Goal: Use online tool/utility: Utilize a website feature to perform a specific function

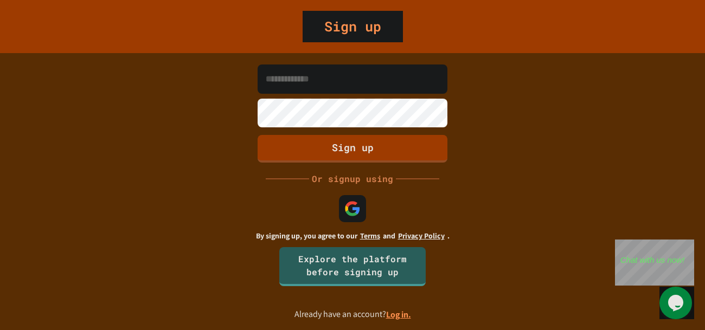
click at [368, 75] on input at bounding box center [353, 79] width 190 height 29
click at [354, 208] on img at bounding box center [353, 209] width 18 height 18
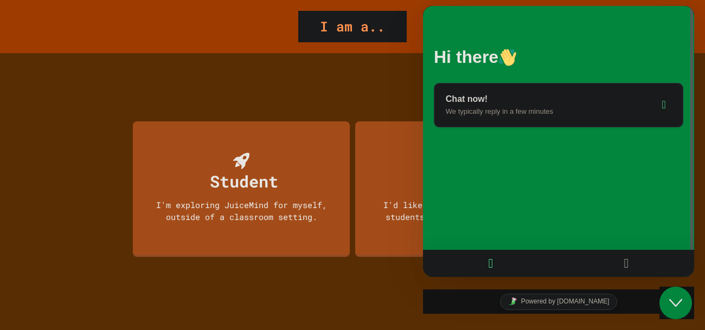
click at [679, 294] on button "Close Chat This icon closes the chat window." at bounding box center [676, 303] width 33 height 33
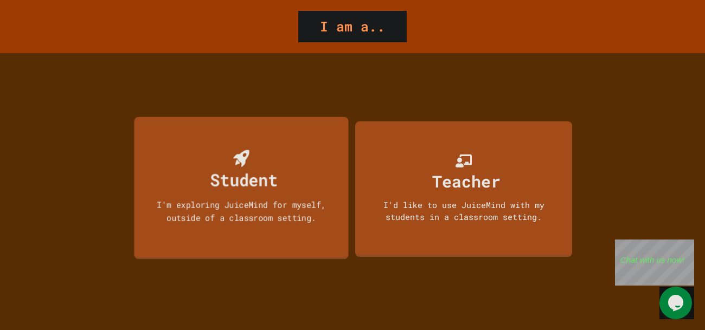
click at [197, 181] on div "Student I'm exploring JuiceMind for myself, outside of a classroom setting." at bounding box center [241, 188] width 214 height 143
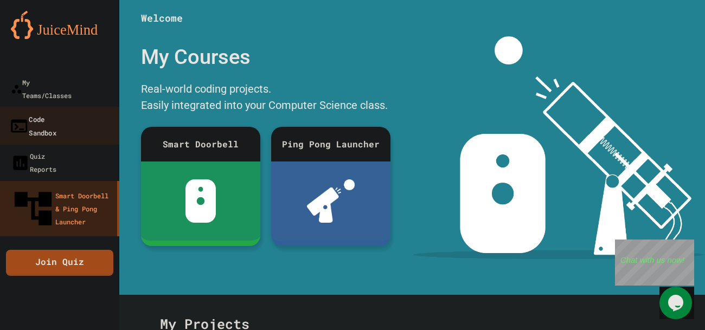
click at [83, 107] on link "Code Sandbox" at bounding box center [59, 126] width 123 height 38
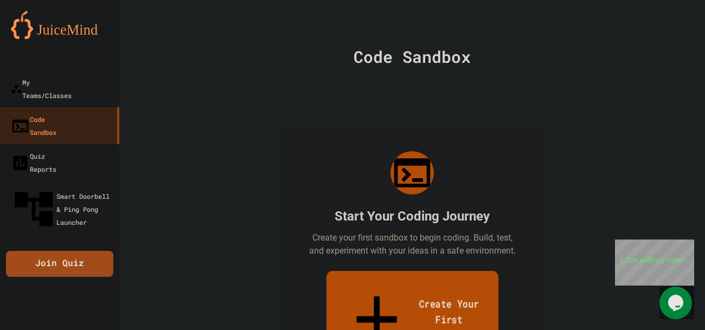
click at [410, 282] on link "Create Your First Sandbox" at bounding box center [412, 321] width 172 height 100
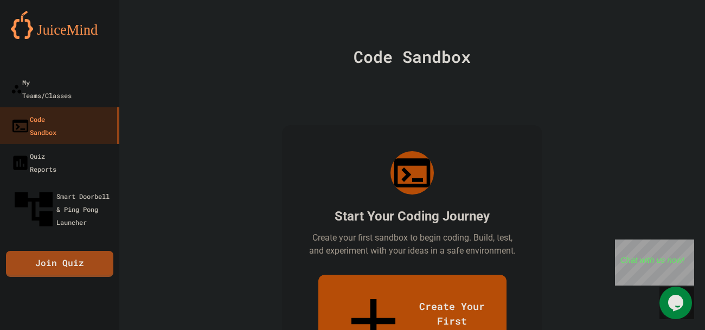
drag, startPoint x: 332, startPoint y: 130, endPoint x: 179, endPoint y: 119, distance: 153.4
type input "***"
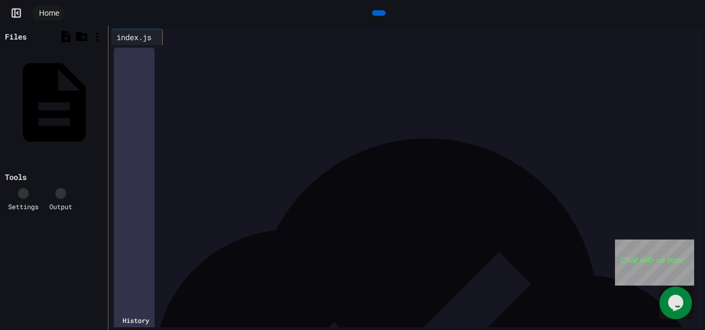
click at [210, 64] on div at bounding box center [414, 64] width 575 height 11
click at [372, 21] on div at bounding box center [379, 13] width 24 height 16
click at [378, 13] on icon at bounding box center [378, 13] width 0 height 0
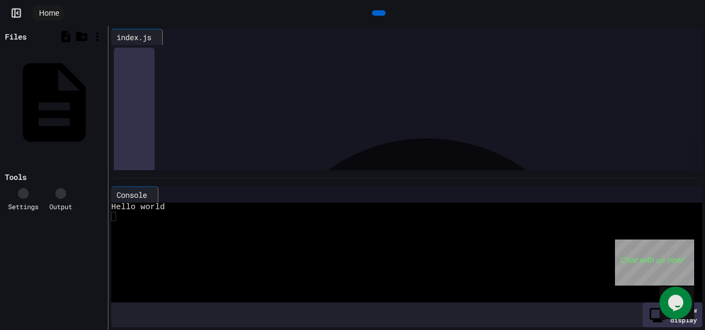
drag, startPoint x: 320, startPoint y: 63, endPoint x: 94, endPoint y: 48, distance: 225.7
click at [94, 48] on div "**********" at bounding box center [352, 178] width 705 height 304
click at [23, 194] on icon at bounding box center [23, 194] width 0 height 0
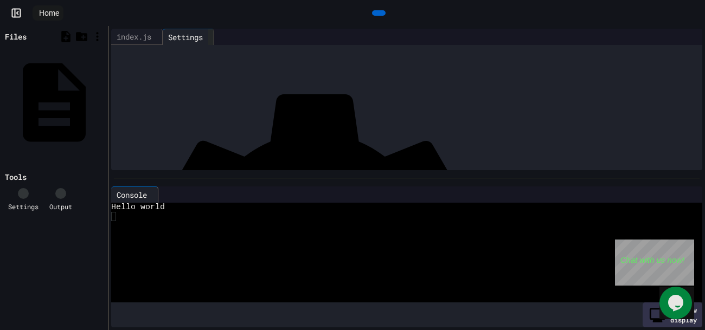
click at [211, 37] on icon at bounding box center [211, 37] width 0 height 0
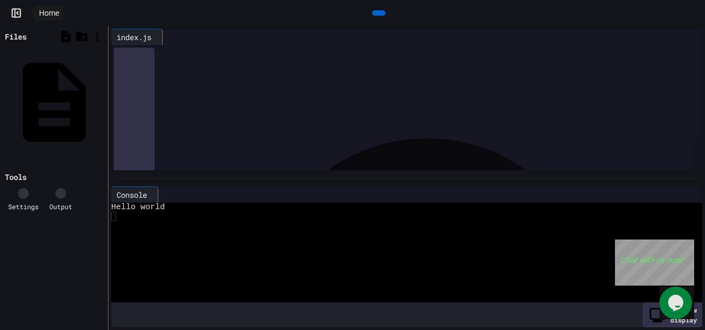
click at [219, 50] on div at bounding box center [414, 52] width 575 height 11
click at [219, 57] on div "To enrich screen reader interactions, please activate Accessibility in Grammarl…" at bounding box center [414, 52] width 575 height 11
